Goal: Find specific page/section: Find specific page/section

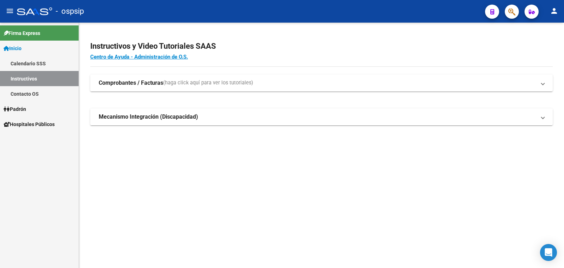
click at [23, 107] on span "Padrón" at bounding box center [15, 109] width 23 height 8
click at [21, 108] on span "Padrón" at bounding box center [15, 109] width 23 height 8
click at [40, 138] on link "Análisis Afiliado" at bounding box center [39, 139] width 79 height 15
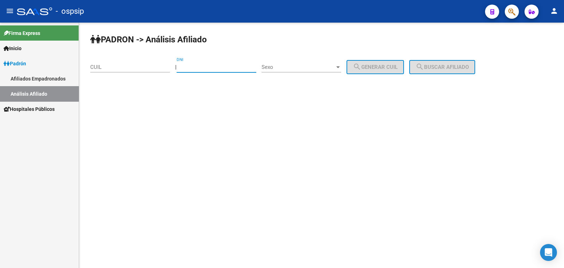
click at [214, 65] on input "DNI" at bounding box center [217, 67] width 80 height 6
type input "31155770"
click at [321, 67] on span "Sexo" at bounding box center [298, 67] width 73 height 6
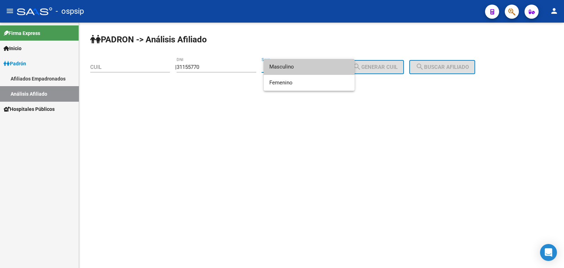
click at [321, 67] on span "Masculino" at bounding box center [309, 67] width 80 height 16
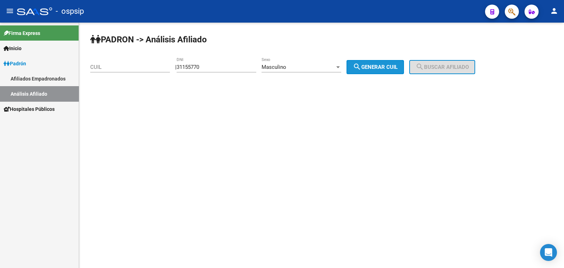
click at [379, 66] on span "search Generar CUIL" at bounding box center [375, 67] width 45 height 6
type input "20-31155770-0"
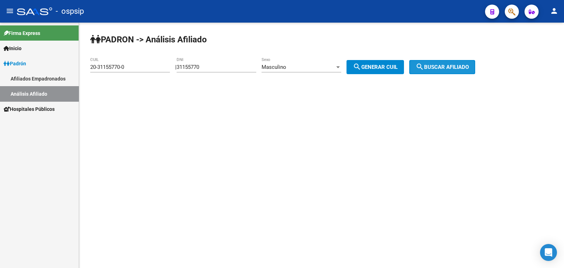
click at [440, 65] on span "search Buscar afiliado" at bounding box center [442, 67] width 53 height 6
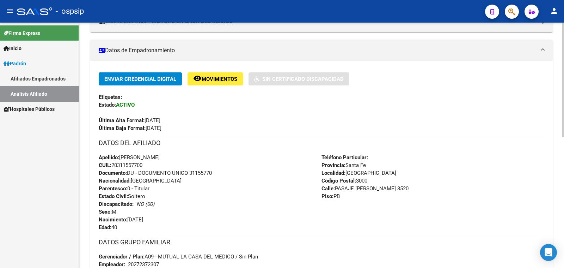
scroll to position [176, 0]
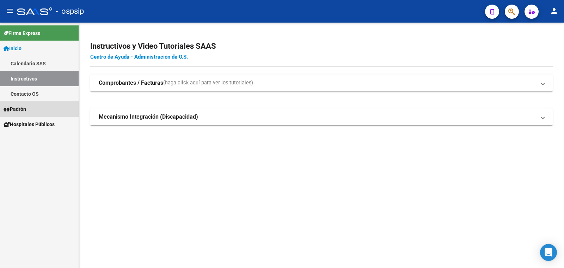
click at [18, 109] on span "Padrón" at bounding box center [15, 109] width 23 height 8
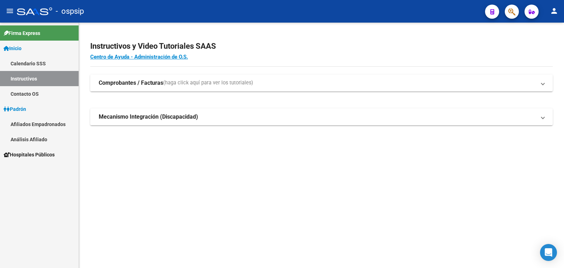
click at [25, 139] on link "Análisis Afiliado" at bounding box center [39, 139] width 79 height 15
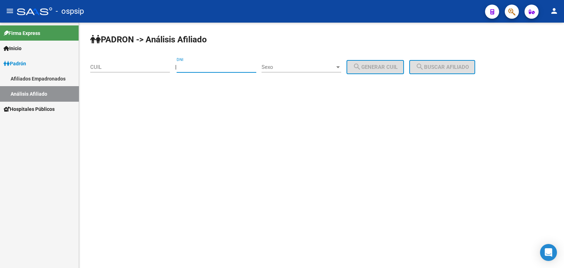
click at [199, 65] on input "DNI" at bounding box center [217, 67] width 80 height 6
paste input "16.378248"
click at [192, 66] on input "16.378248" at bounding box center [217, 67] width 80 height 6
type input "16378248"
click at [317, 66] on span "Sexo" at bounding box center [298, 67] width 73 height 6
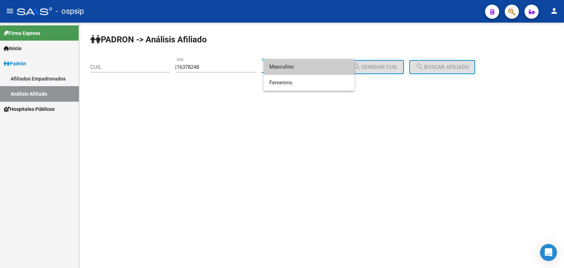
click at [317, 66] on span "Masculino" at bounding box center [309, 67] width 80 height 16
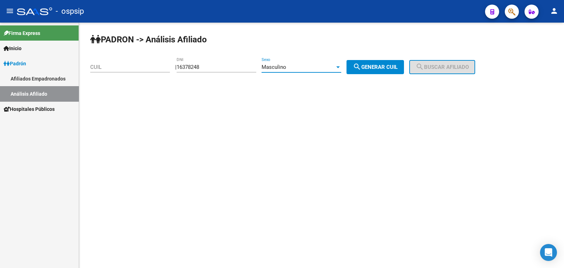
drag, startPoint x: 373, startPoint y: 66, endPoint x: 388, endPoint y: 66, distance: 14.8
click at [377, 66] on span "search Generar CUIL" at bounding box center [375, 67] width 45 height 6
type input "20-16378248-1"
click at [451, 69] on span "search Buscar afiliado" at bounding box center [442, 67] width 53 height 6
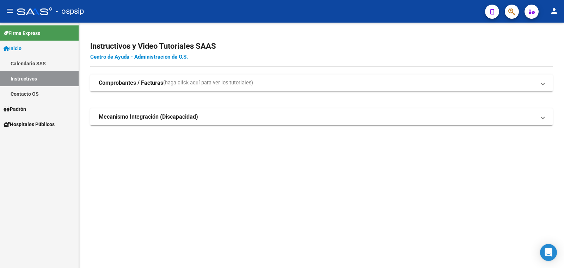
click at [26, 110] on span "Padrón" at bounding box center [15, 109] width 23 height 8
click at [26, 109] on span "Padrón" at bounding box center [15, 109] width 23 height 8
click at [33, 138] on link "Análisis Afiliado" at bounding box center [39, 139] width 79 height 15
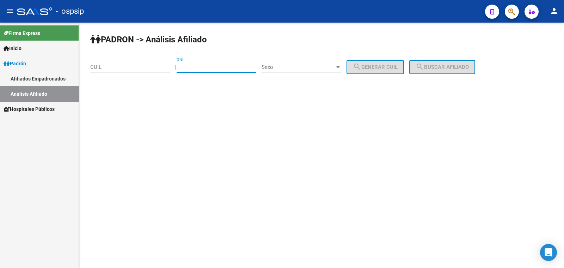
click at [199, 66] on input "DNI" at bounding box center [217, 67] width 80 height 6
paste input "23148746"
type input "23148746"
click at [299, 68] on span "Sexo" at bounding box center [298, 67] width 73 height 6
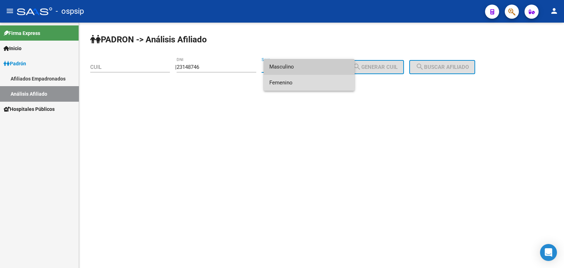
click at [322, 84] on span "Femenino" at bounding box center [309, 83] width 80 height 16
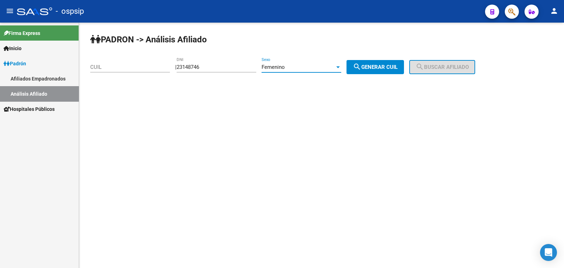
click at [381, 65] on span "search Generar CUIL" at bounding box center [375, 67] width 45 height 6
type input "27-23148746-3"
click at [424, 67] on mat-icon "search" at bounding box center [420, 66] width 8 height 8
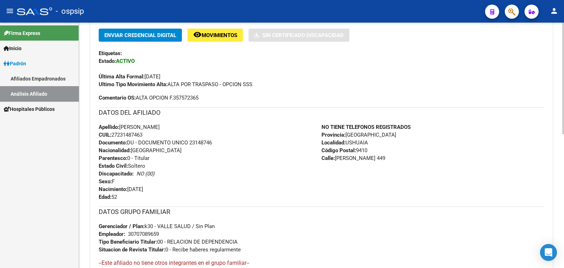
scroll to position [132, 0]
